Goal: Entertainment & Leisure: Consume media (video, audio)

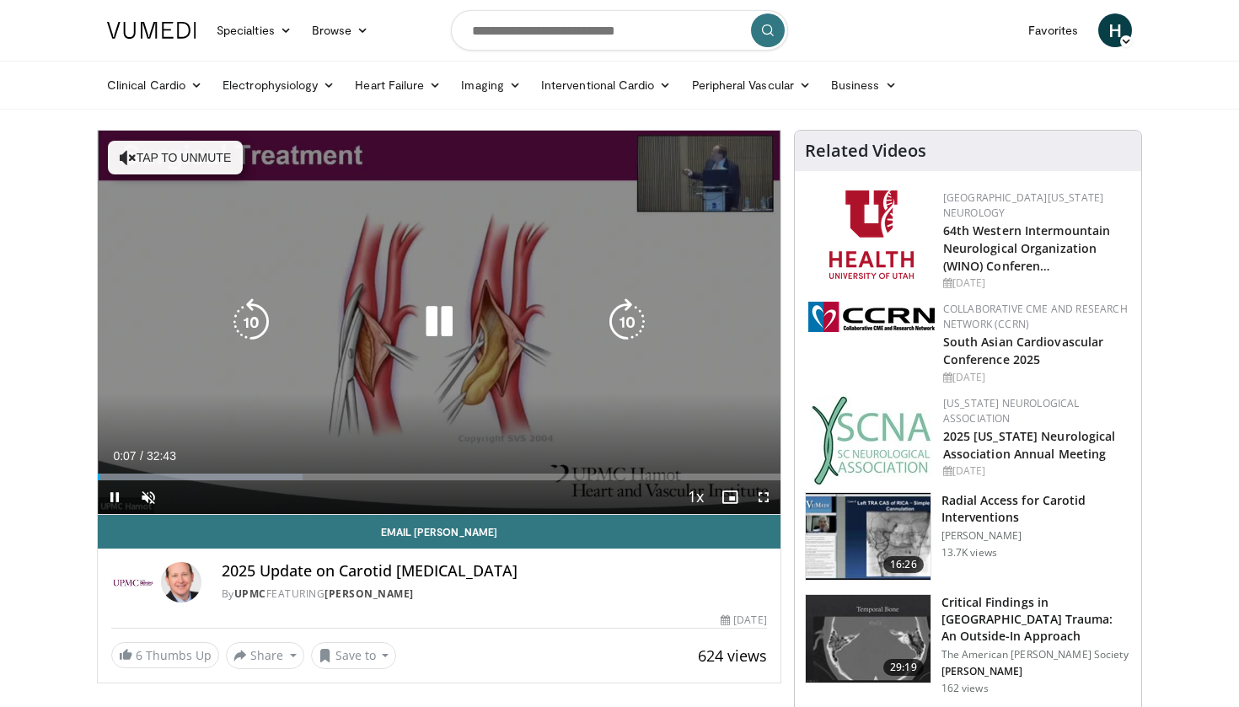
click at [158, 153] on button "Tap to unmute" at bounding box center [175, 158] width 135 height 34
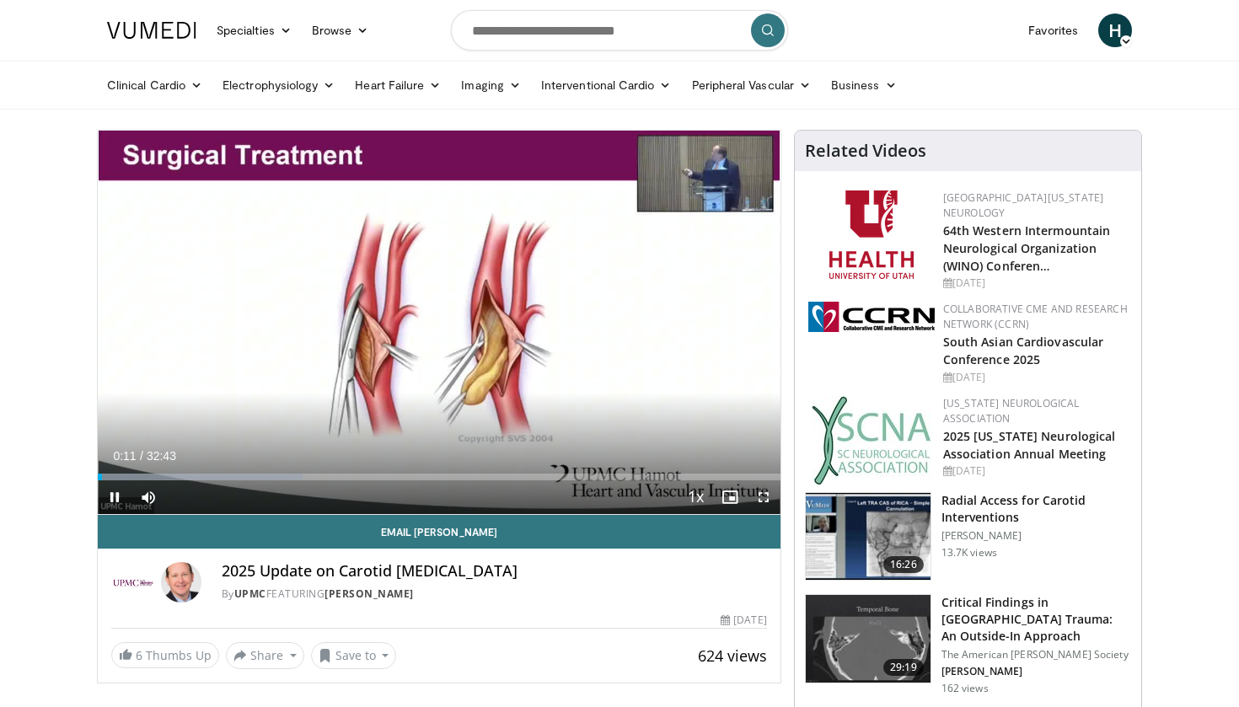
click at [765, 498] on span "Video Player" at bounding box center [764, 498] width 34 height 34
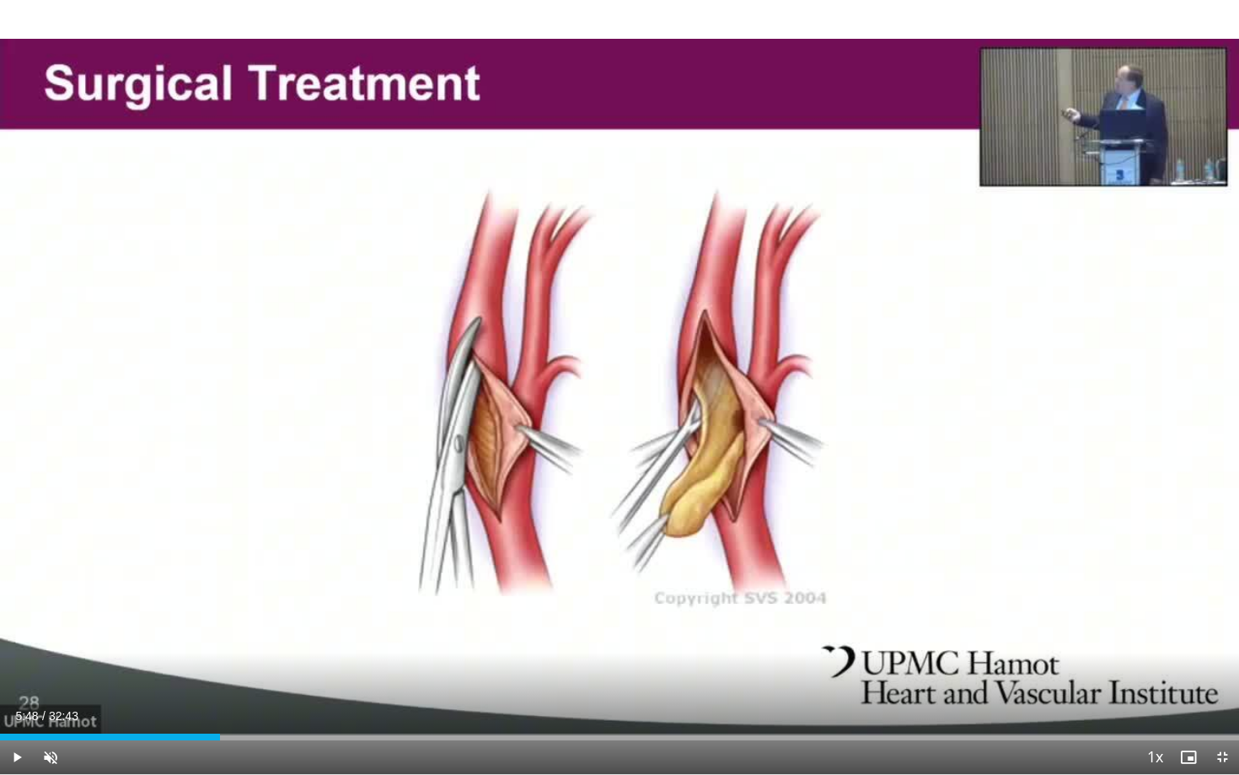
drag, startPoint x: 18, startPoint y: 737, endPoint x: 220, endPoint y: 749, distance: 202.7
click at [220, 707] on div "Current Time 5:48 / Duration 32:43 Play Skip Backward Skip Forward Unmute 0% Lo…" at bounding box center [619, 757] width 1239 height 34
drag, startPoint x: 225, startPoint y: 739, endPoint x: 152, endPoint y: 733, distance: 73.6
click at [151, 707] on div "Loaded : 0.00% 03:59 03:59" at bounding box center [619, 732] width 1239 height 16
drag, startPoint x: 160, startPoint y: 739, endPoint x: 304, endPoint y: 746, distance: 143.5
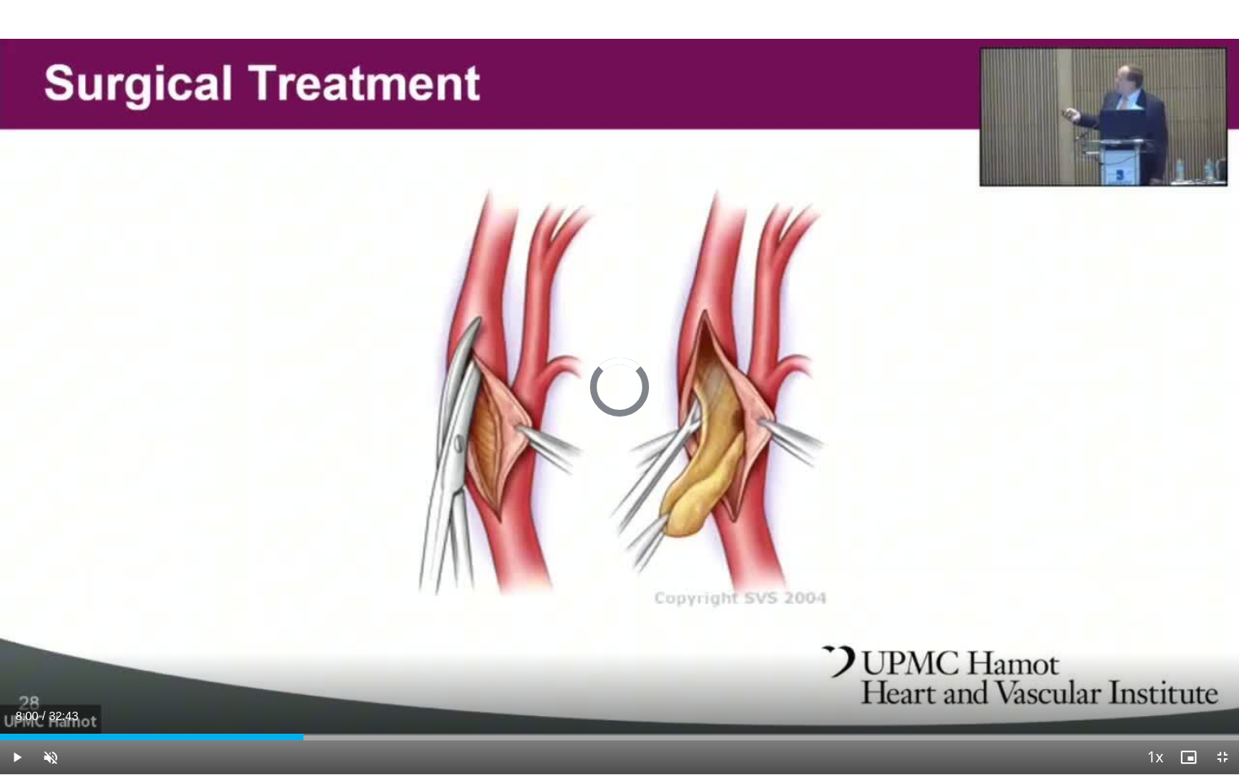
click at [304, 707] on div "Current Time 8:00 / Duration 32:43 Play Skip Backward Skip Forward Unmute 0% Lo…" at bounding box center [619, 757] width 1239 height 34
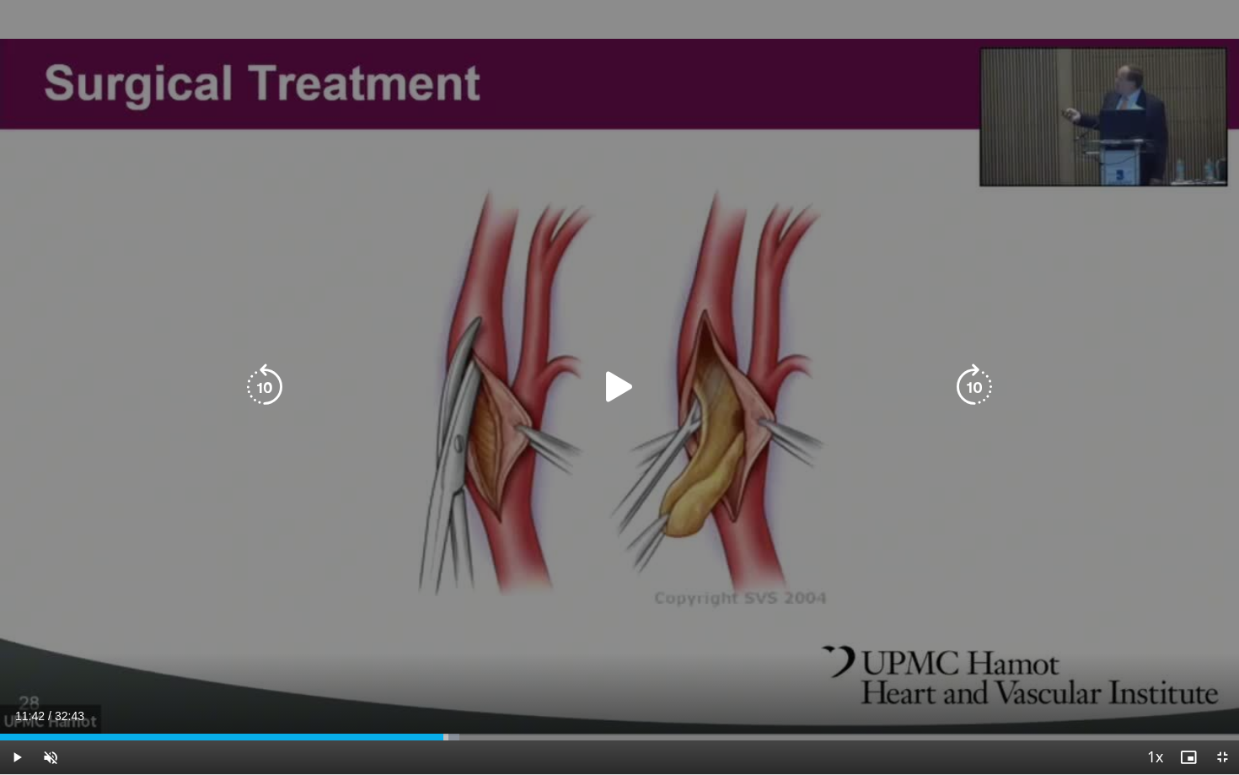
drag, startPoint x: 312, startPoint y: 732, endPoint x: 454, endPoint y: 734, distance: 142.5
click at [455, 707] on div "Loaded : 37.10% 12:02 12:02" at bounding box center [619, 732] width 1239 height 16
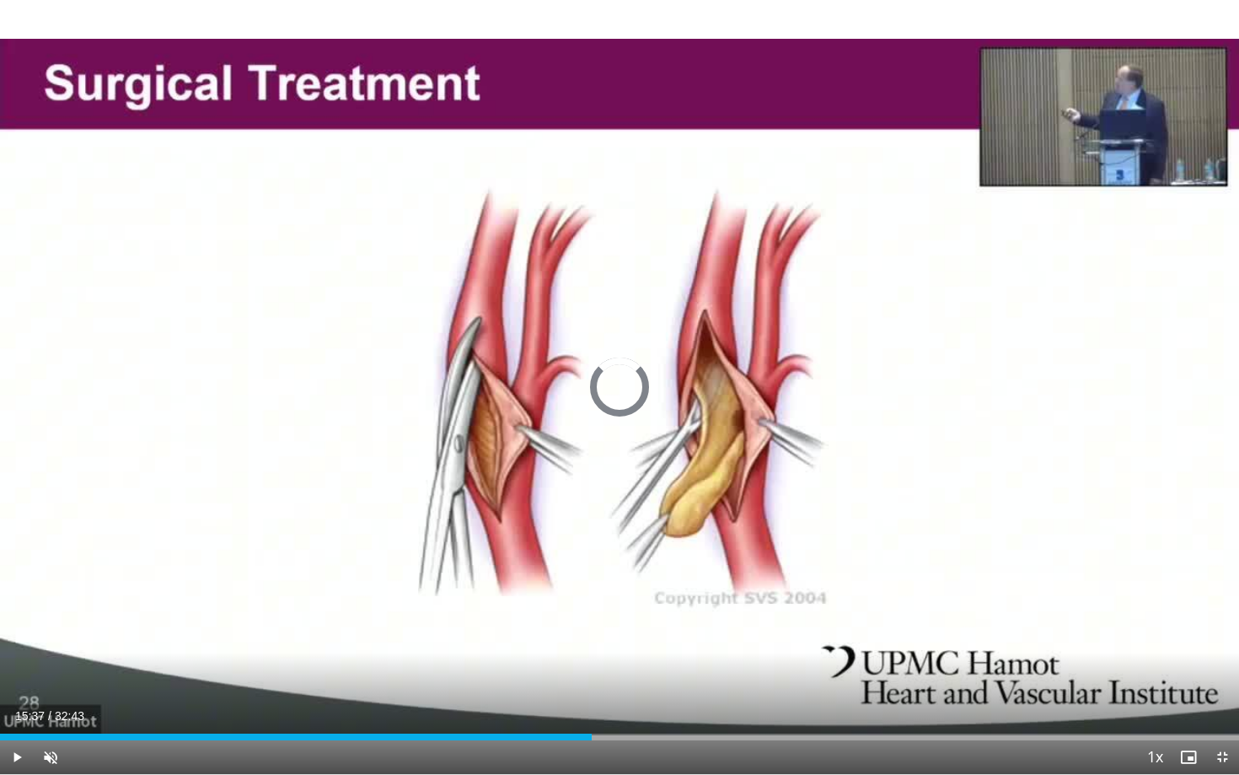
drag, startPoint x: 469, startPoint y: 734, endPoint x: 592, endPoint y: 724, distance: 123.5
click at [592, 707] on div "Loaded : 0.00% 15:37 15:37" at bounding box center [619, 732] width 1239 height 16
drag, startPoint x: 596, startPoint y: 739, endPoint x: 659, endPoint y: 731, distance: 63.8
click at [659, 707] on div "Loaded : 56.03% 17:29 17:29" at bounding box center [619, 732] width 1239 height 16
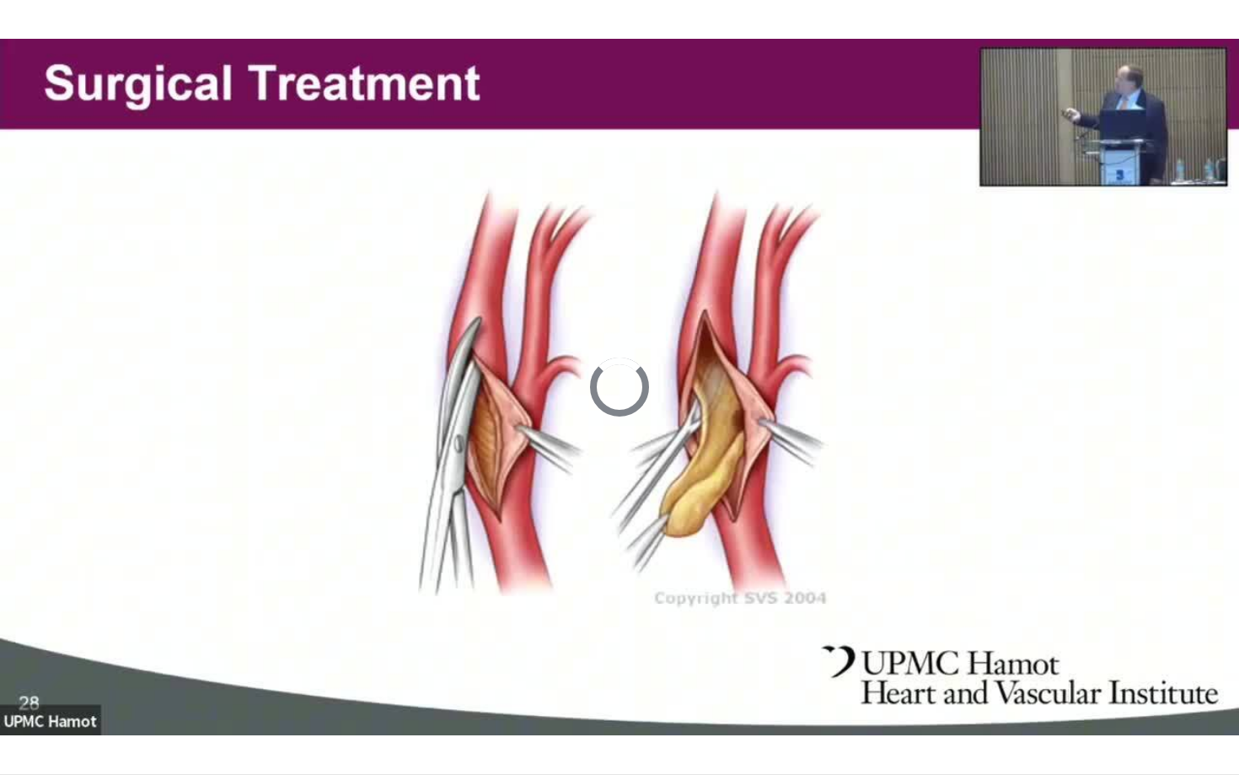
click at [659, 707] on video-js "**********" at bounding box center [619, 387] width 1239 height 775
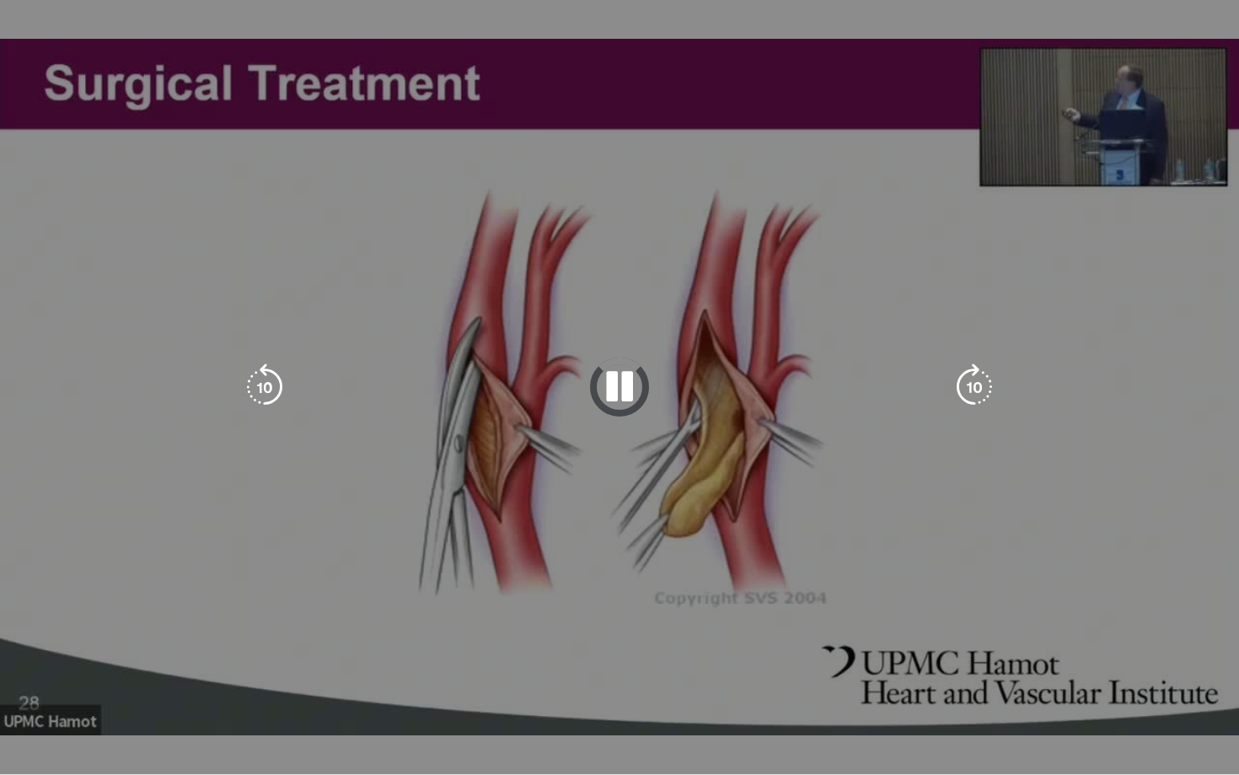
click at [659, 707] on video-js "**********" at bounding box center [619, 387] width 1239 height 775
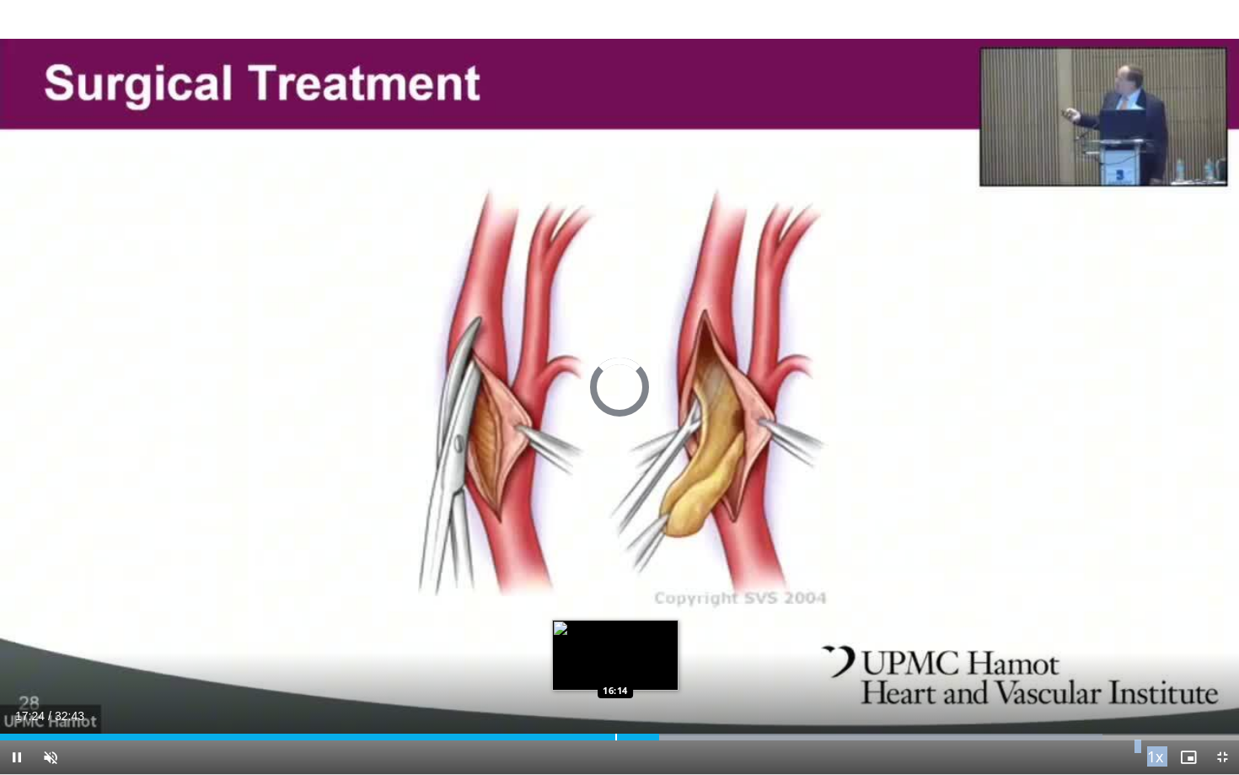
drag, startPoint x: 659, startPoint y: 731, endPoint x: 616, endPoint y: 729, distance: 43.0
click at [616, 707] on video-js "**********" at bounding box center [619, 387] width 1239 height 775
